Goal: Task Accomplishment & Management: Manage account settings

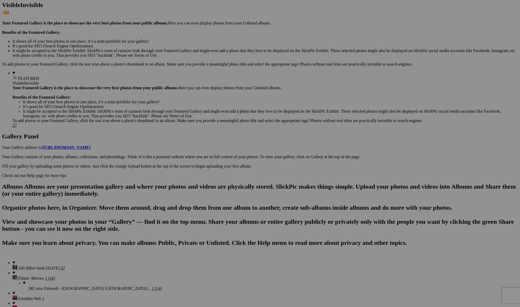
scroll to position [165, 0]
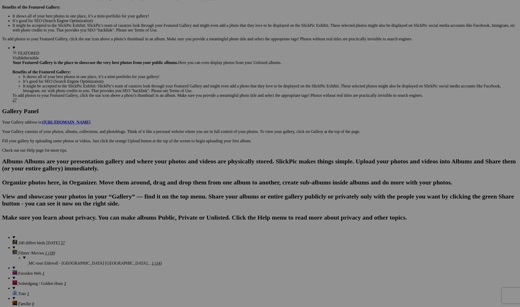
click at [226, 190] on span "Yes" at bounding box center [223, 192] width 6 height 4
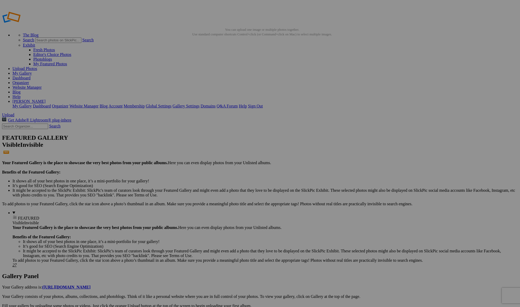
scroll to position [0, 0]
